Goal: Task Accomplishment & Management: Manage account settings

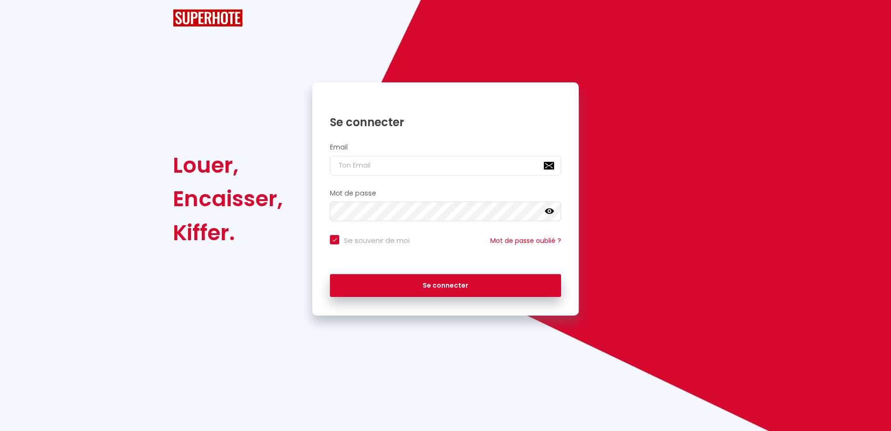
checkbox input "true"
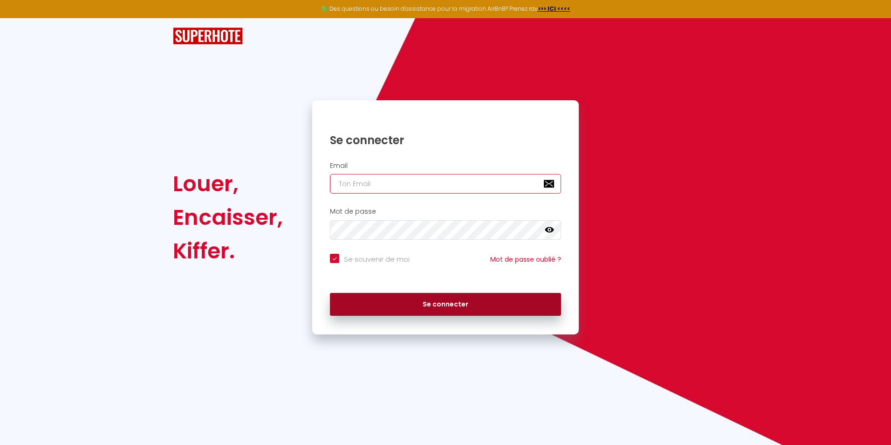
type input "[EMAIL_ADDRESS][DOMAIN_NAME]"
click at [441, 306] on button "Se connecter" at bounding box center [445, 304] width 231 height 23
checkbox input "true"
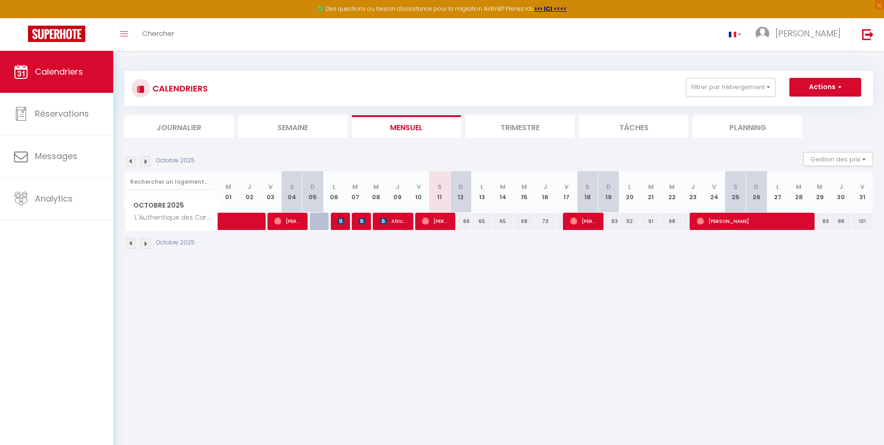
click at [145, 244] on img at bounding box center [145, 243] width 10 height 10
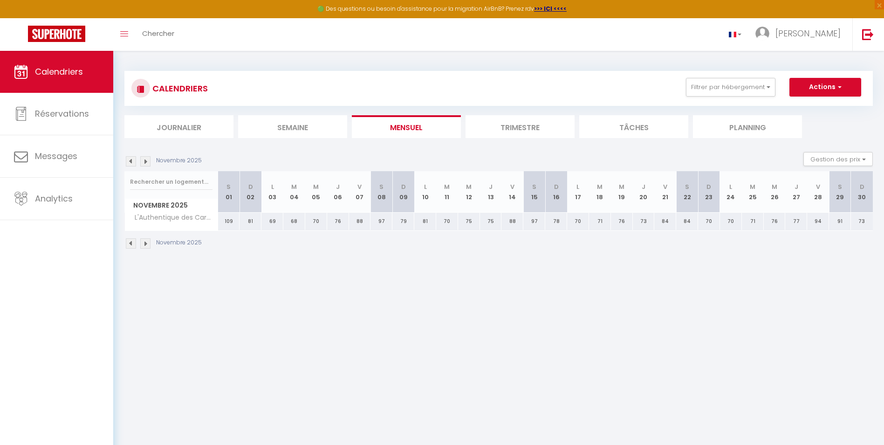
click at [132, 244] on img at bounding box center [131, 243] width 10 height 10
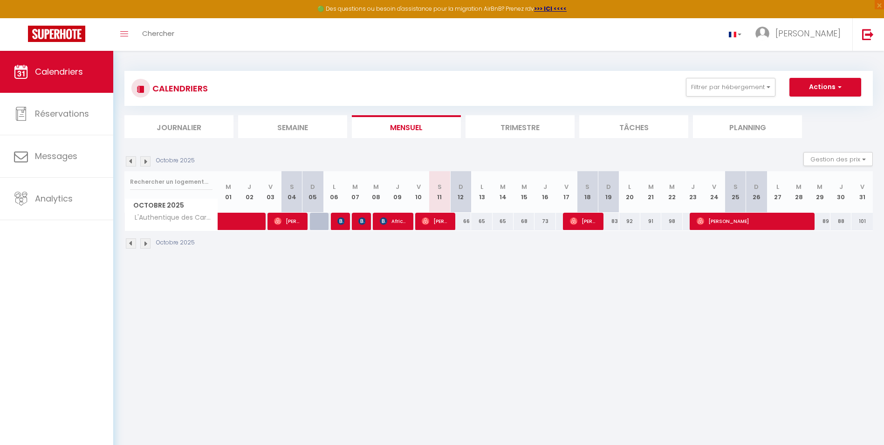
click at [305, 124] on li "Semaine" at bounding box center [292, 126] width 109 height 23
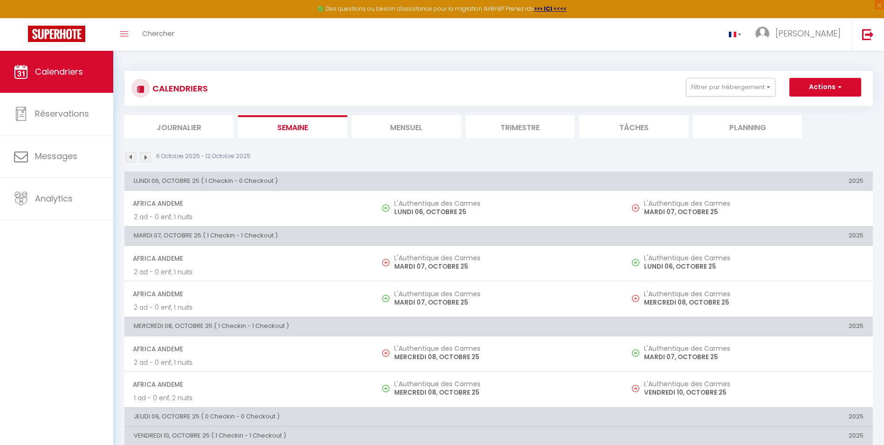
click at [399, 126] on li "Mensuel" at bounding box center [406, 126] width 109 height 23
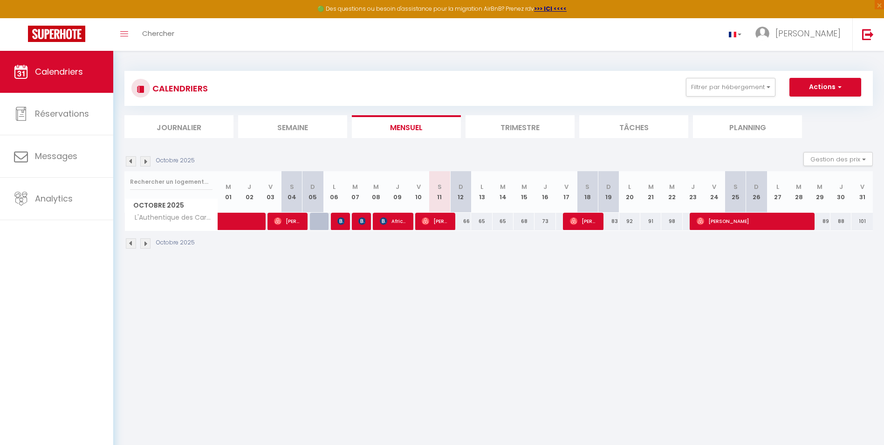
click at [525, 126] on li "Trimestre" at bounding box center [519, 126] width 109 height 23
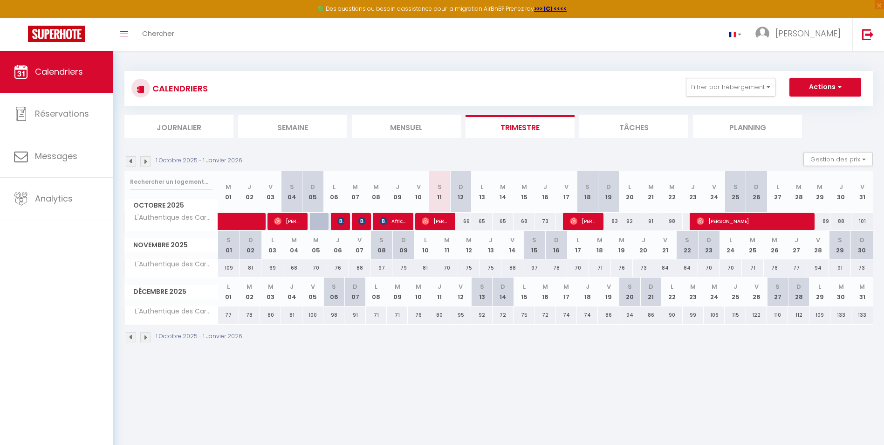
click at [609, 125] on li "Tâches" at bounding box center [633, 126] width 109 height 23
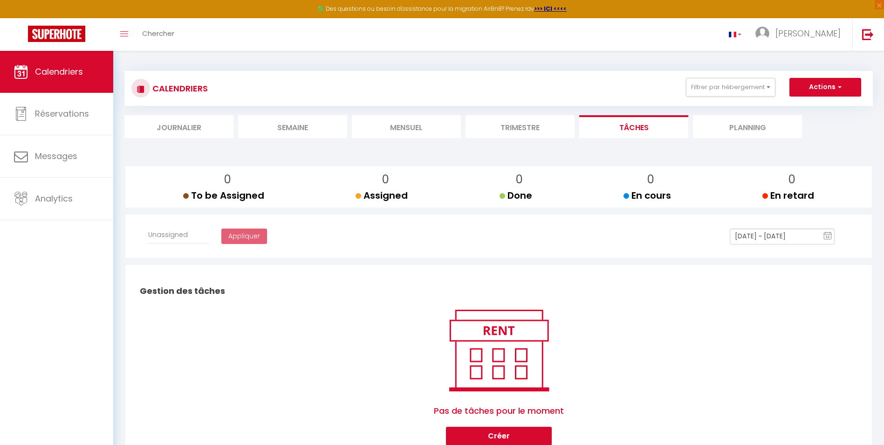
select select
click at [533, 129] on li "Trimestre" at bounding box center [519, 126] width 109 height 23
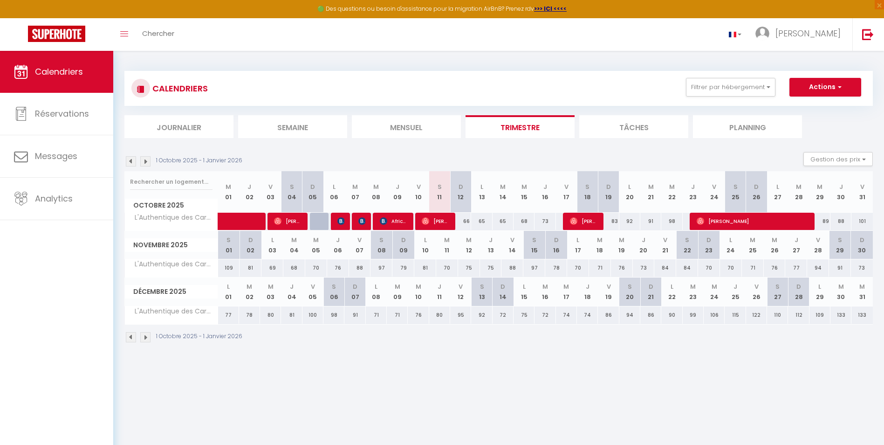
click at [725, 123] on li "Planning" at bounding box center [747, 126] width 109 height 23
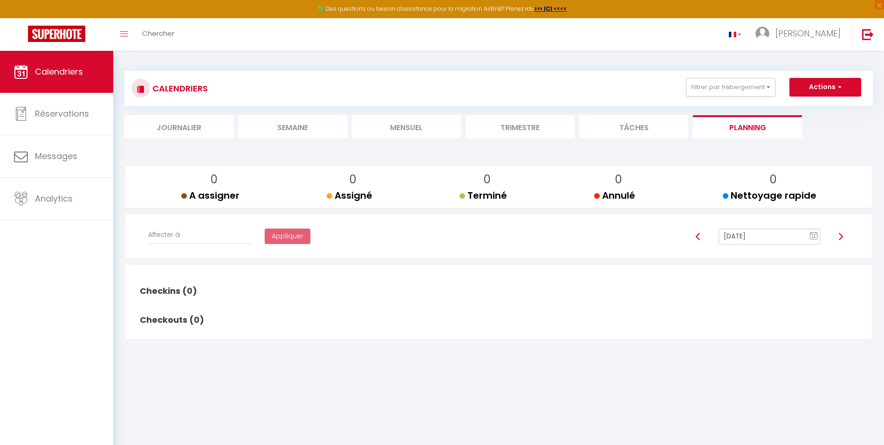
click at [529, 127] on li "Trimestre" at bounding box center [519, 126] width 109 height 23
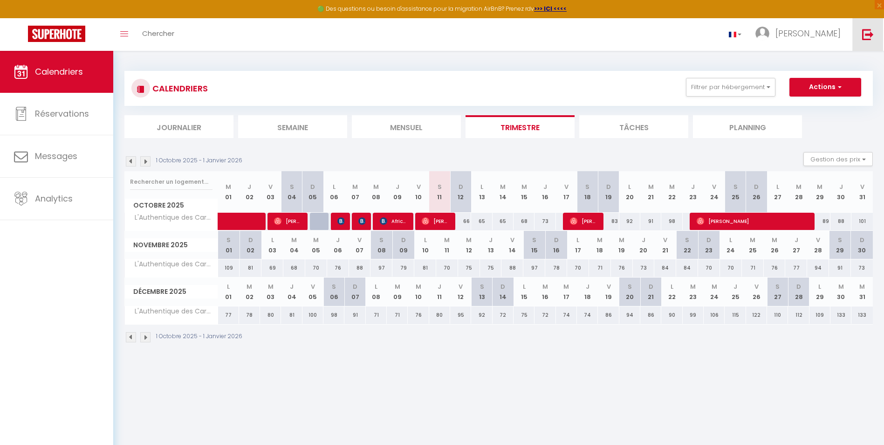
click at [865, 31] on img at bounding box center [868, 34] width 12 height 12
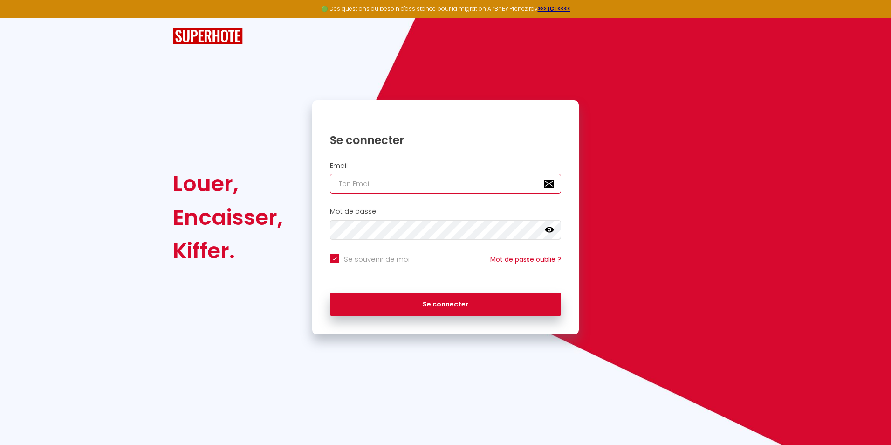
type input "[EMAIL_ADDRESS][DOMAIN_NAME]"
checkbox input "true"
